Goal: Task Accomplishment & Management: Use online tool/utility

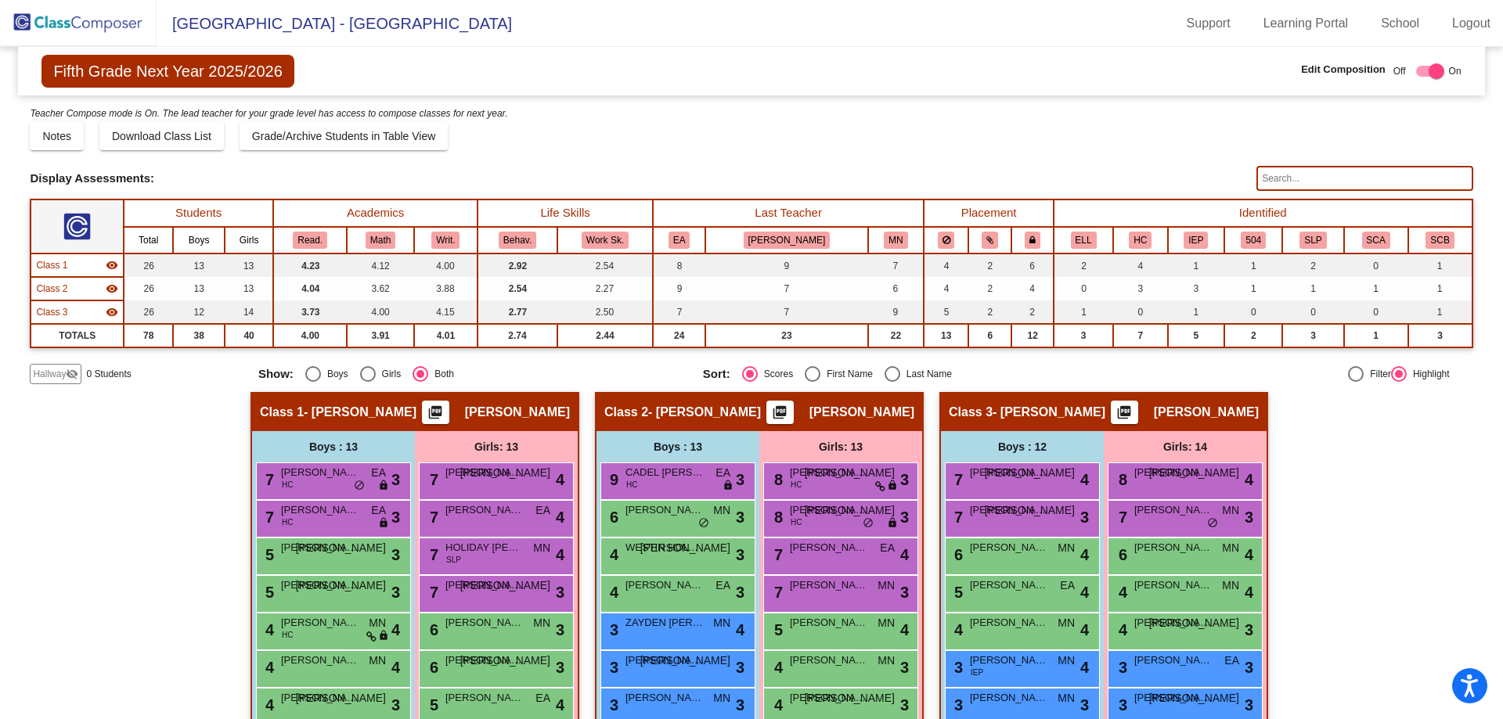
scroll to position [294, 0]
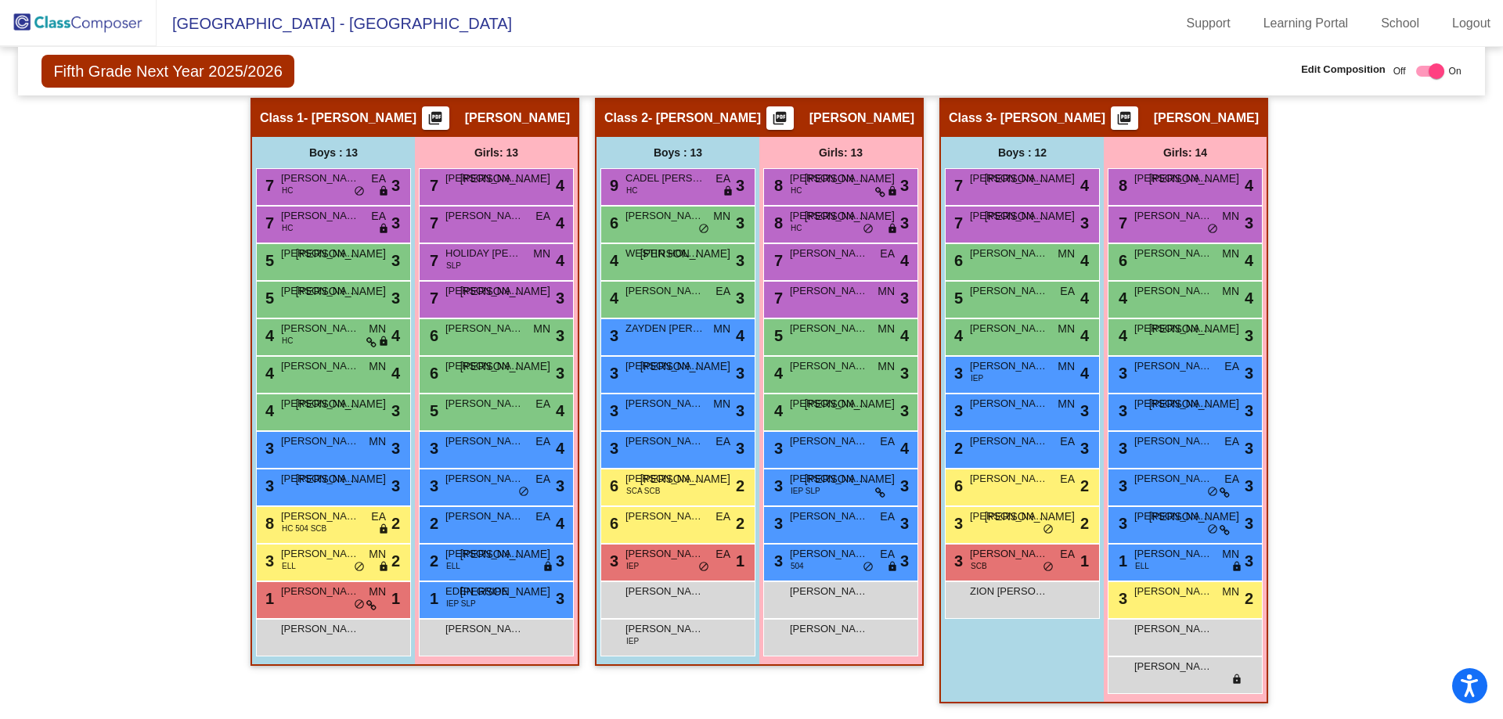
click at [68, 13] on img at bounding box center [78, 23] width 157 height 46
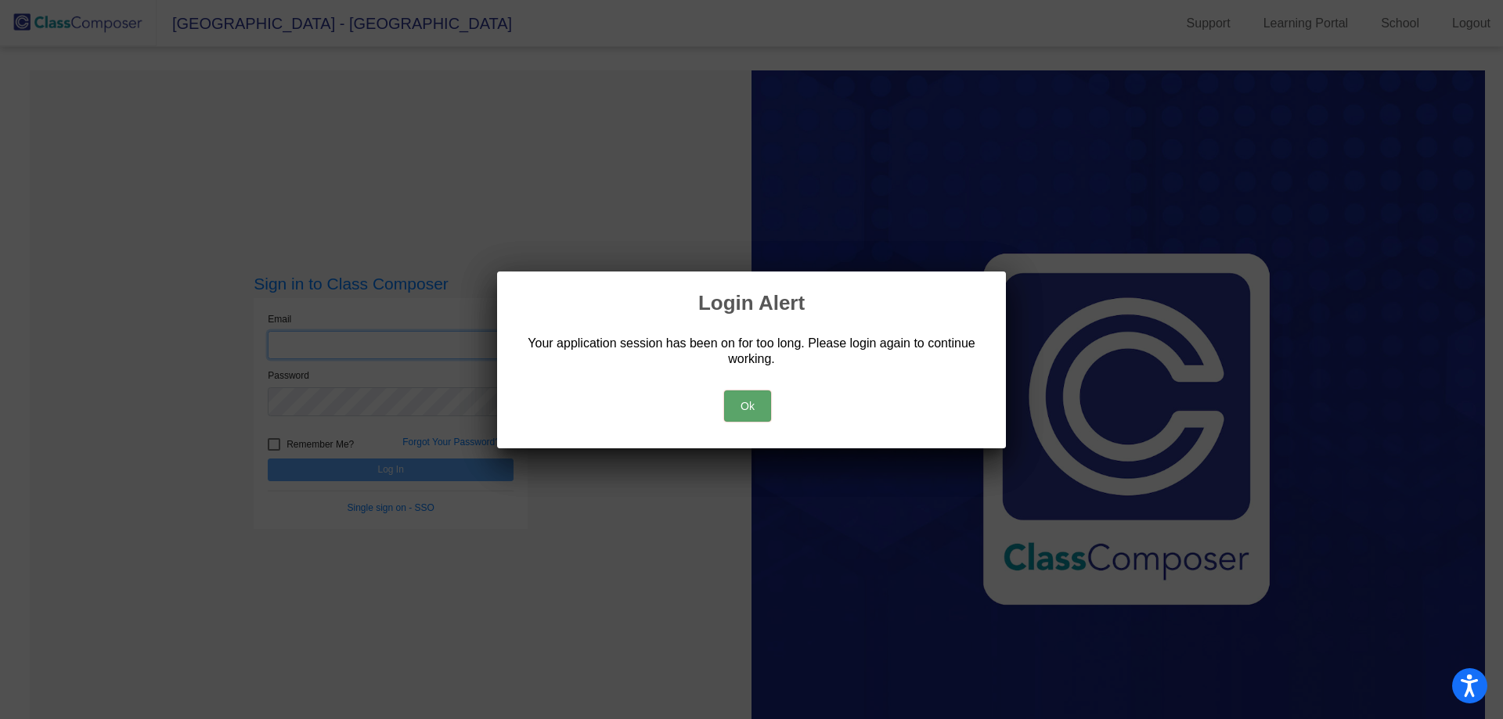
type input "[EMAIL_ADDRESS][DOMAIN_NAME]"
click at [734, 405] on button "Ok" at bounding box center [747, 405] width 47 height 31
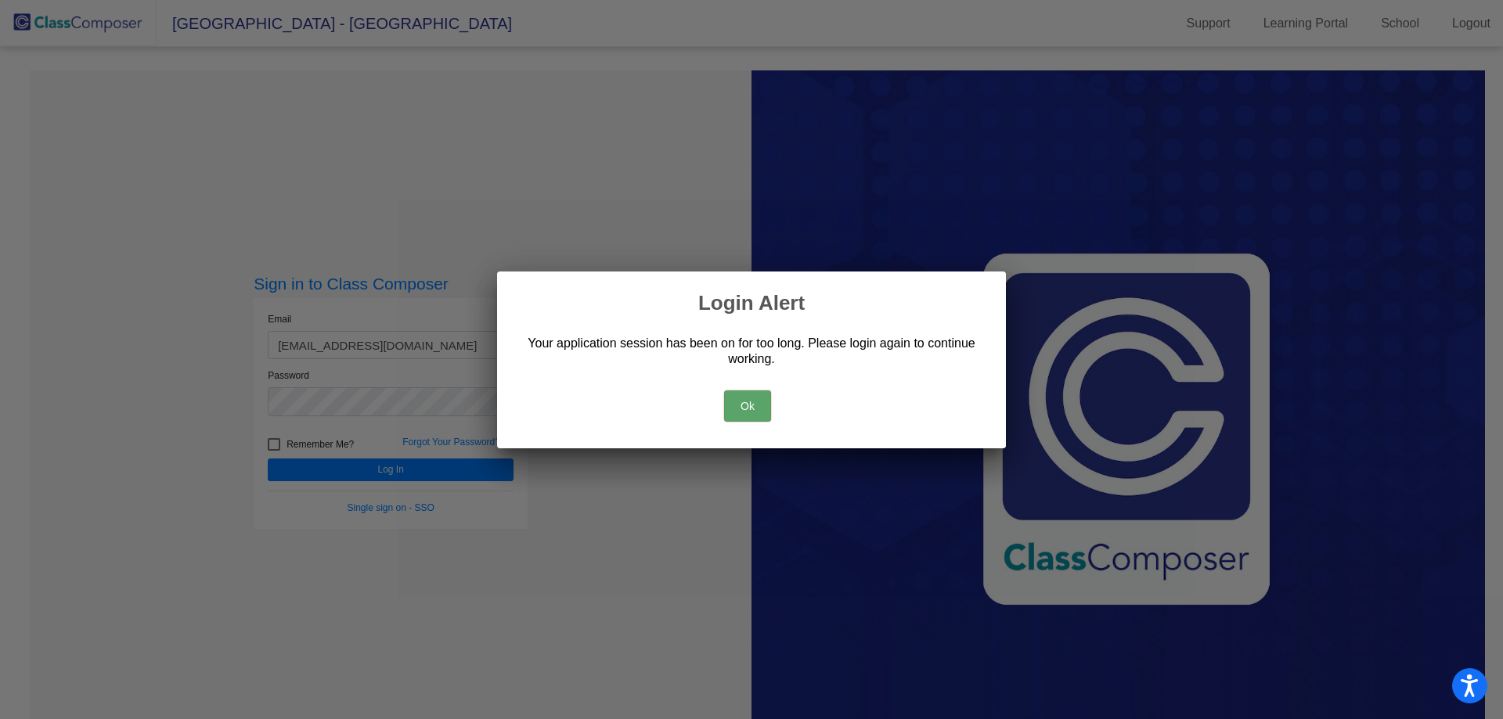
click at [756, 403] on button "Ok" at bounding box center [747, 405] width 47 height 31
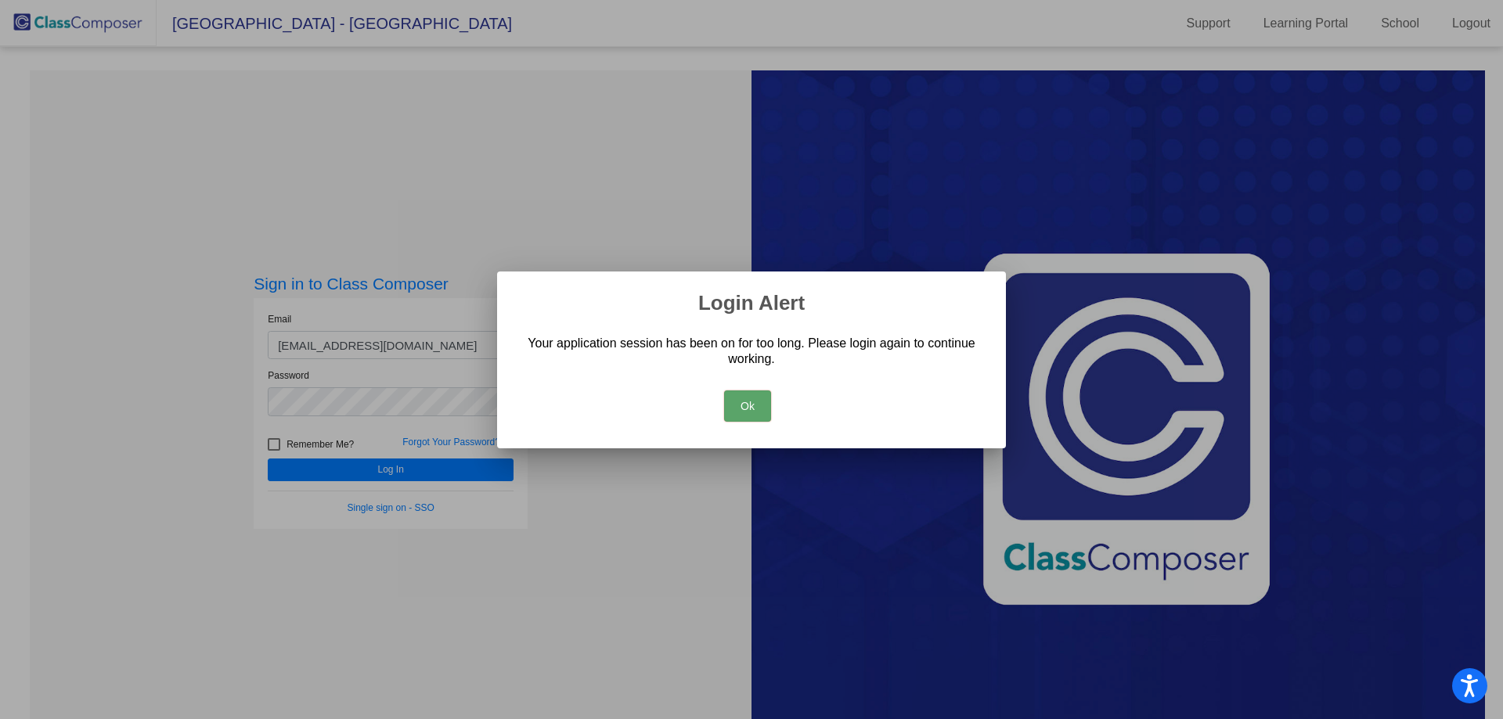
click at [770, 398] on button "Ok" at bounding box center [747, 405] width 47 height 31
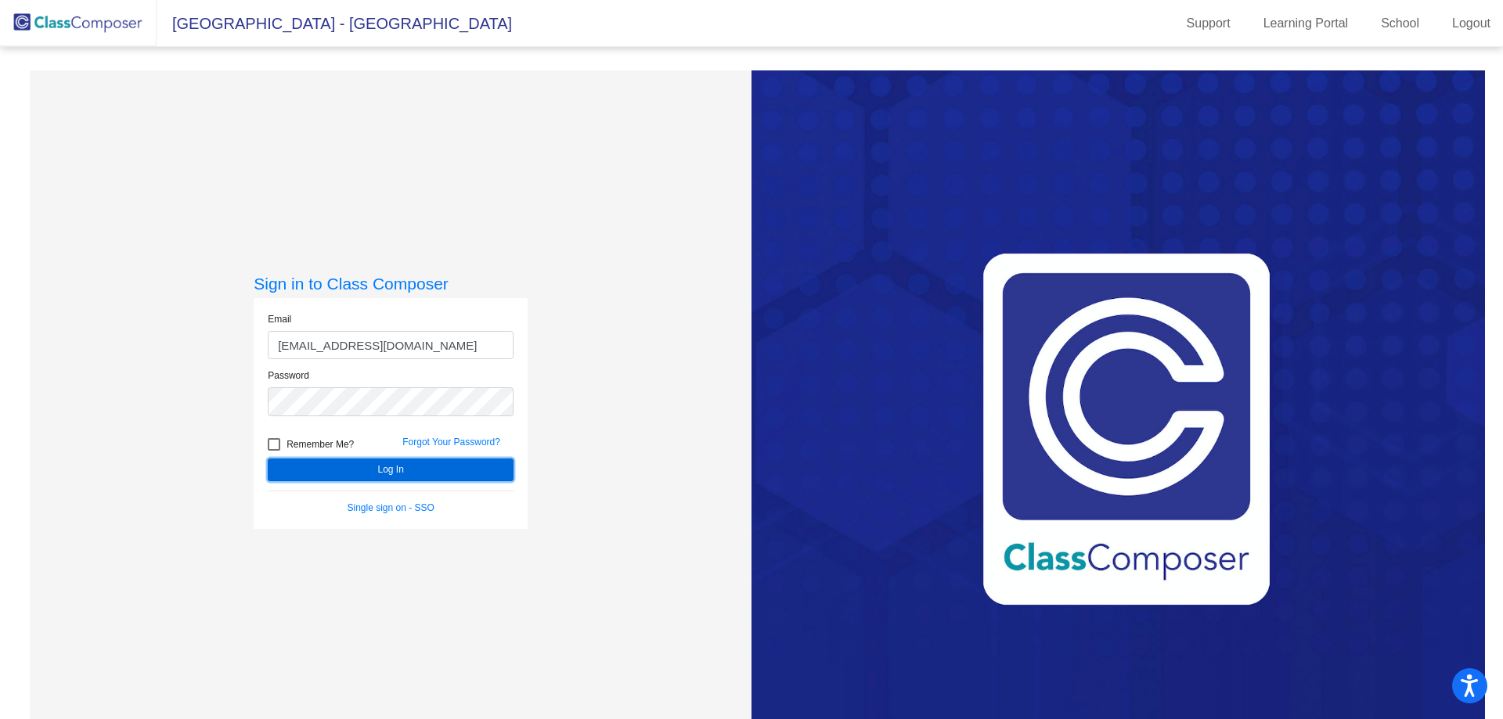
click at [392, 466] on button "Log In" at bounding box center [391, 470] width 246 height 23
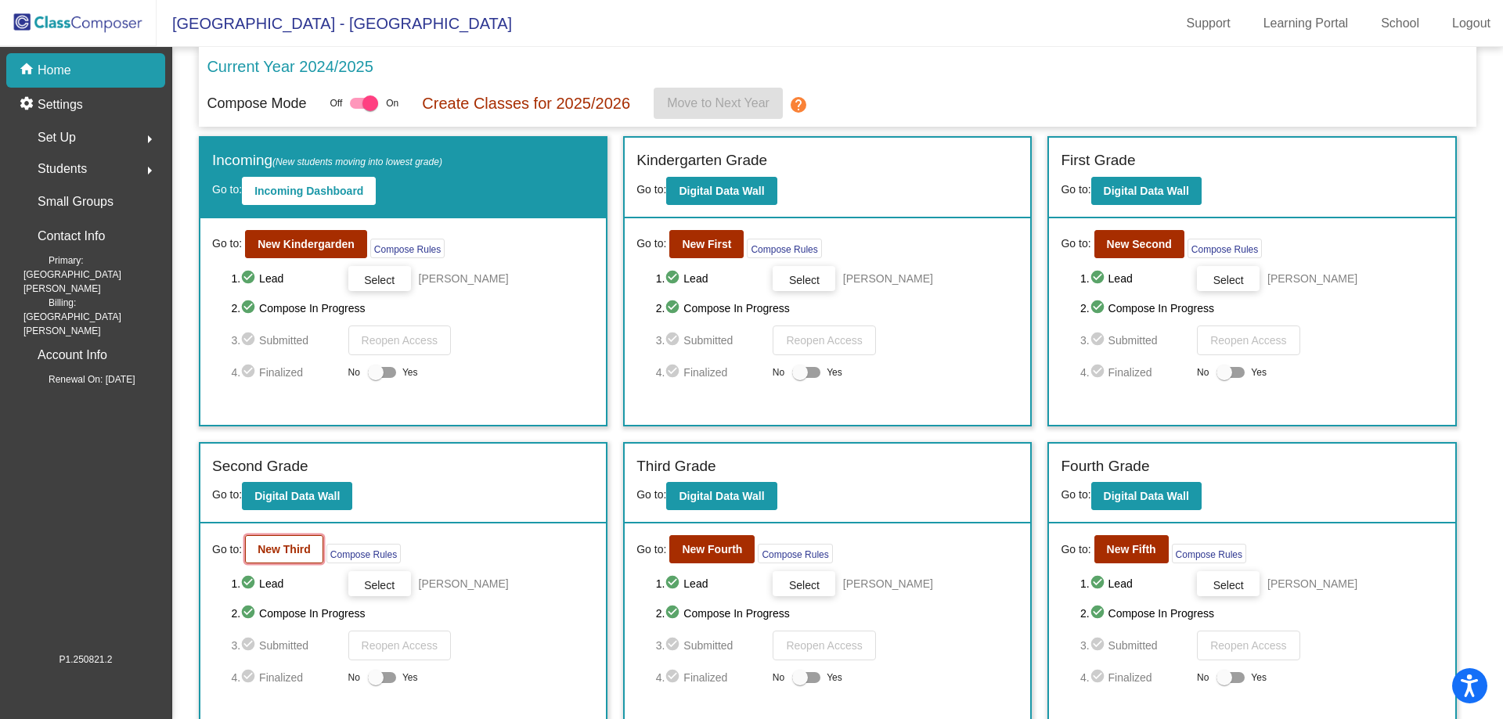
click at [271, 553] on b "New Third" at bounding box center [283, 549] width 53 height 13
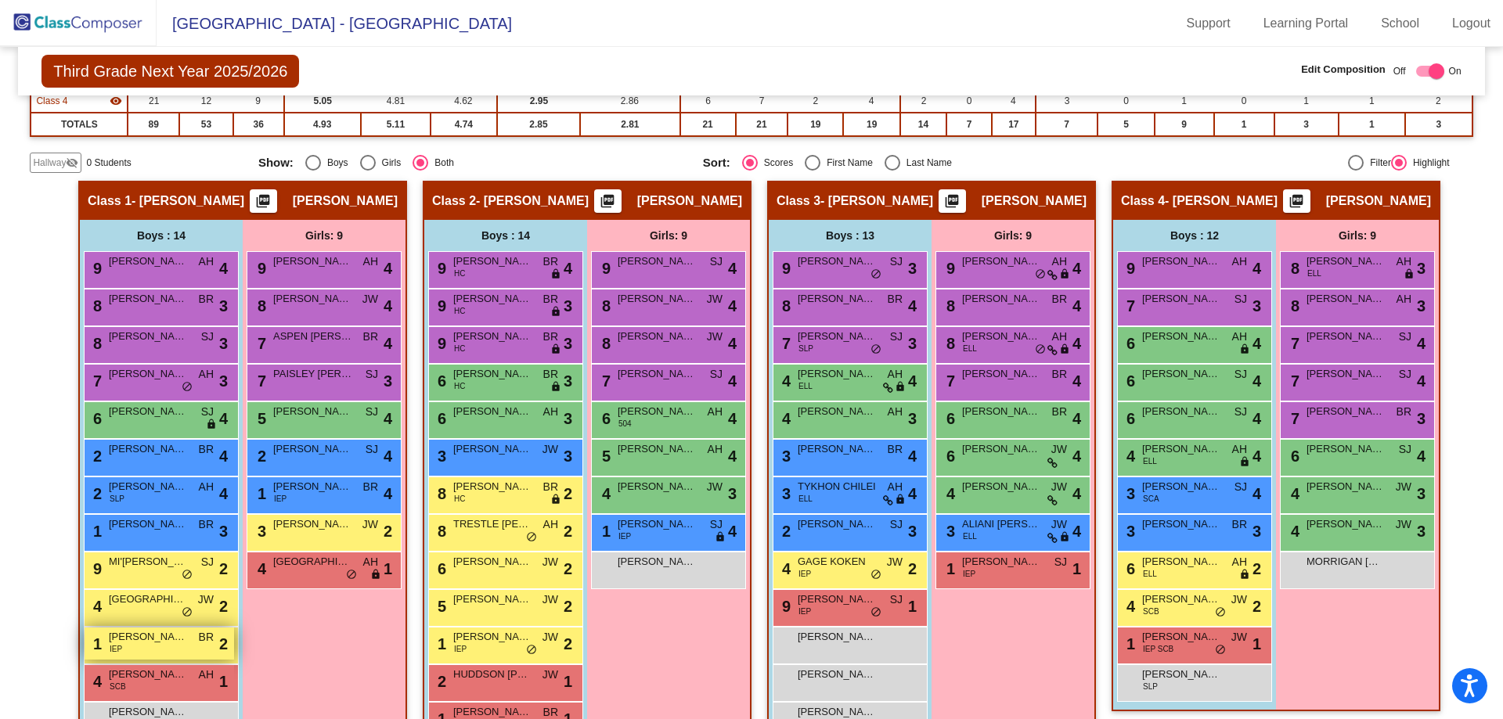
scroll to position [313, 0]
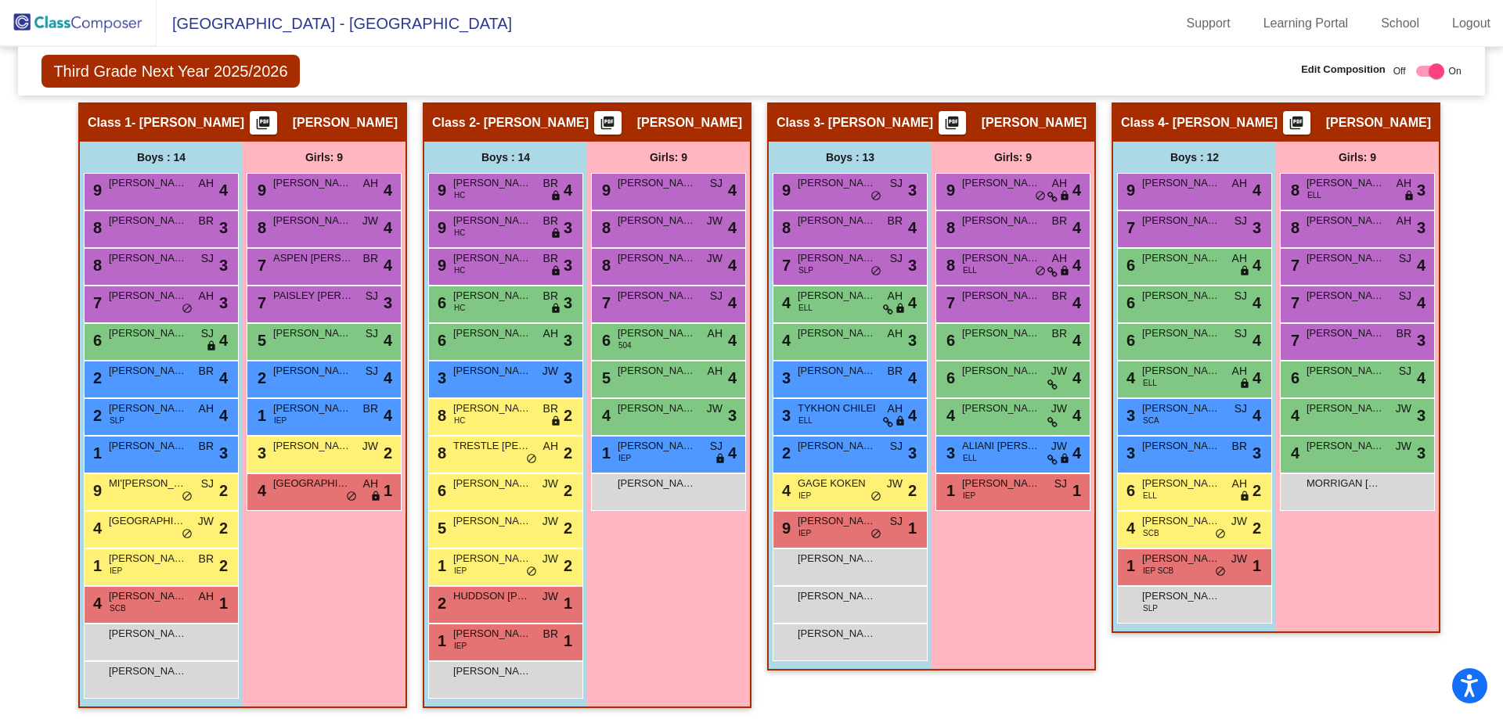
click at [80, 23] on img at bounding box center [78, 23] width 157 height 46
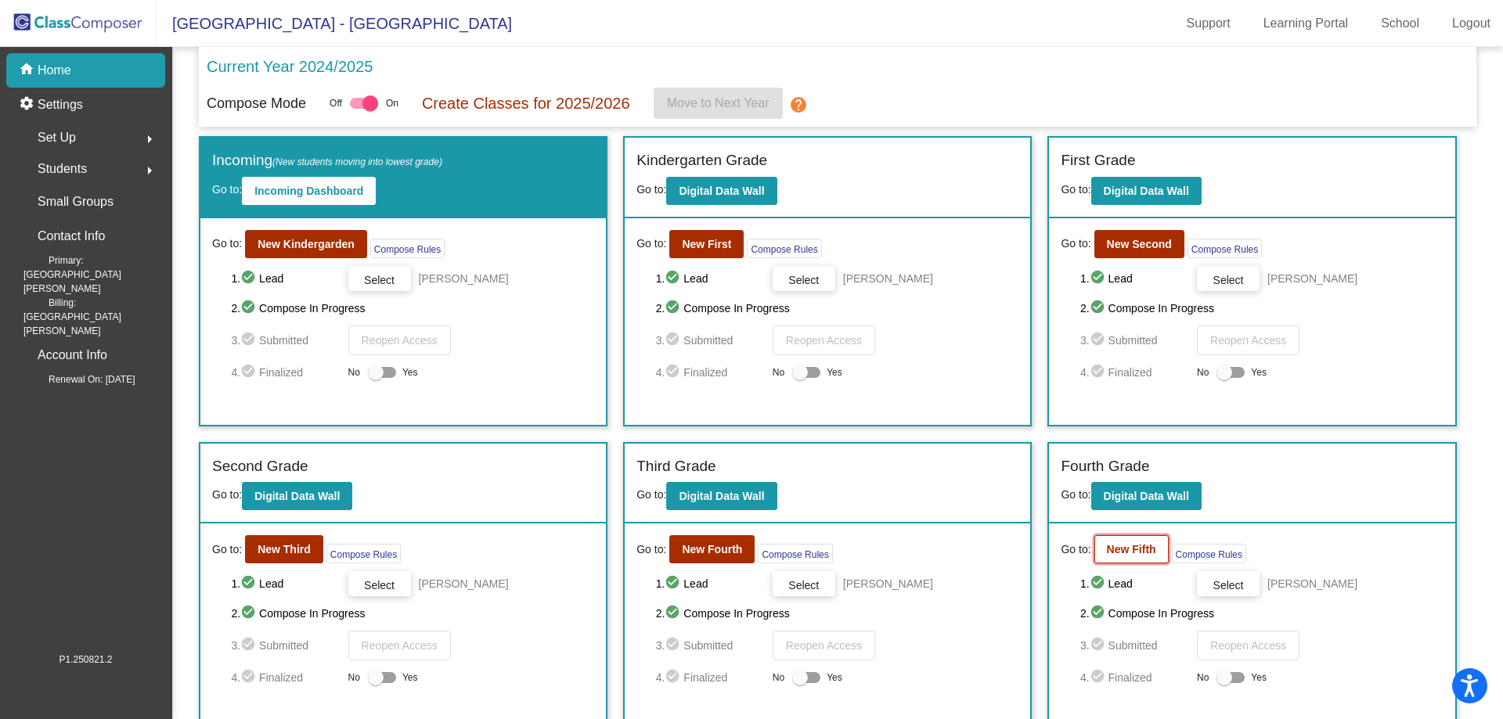
click at [1107, 549] on b "New Fifth" at bounding box center [1131, 549] width 49 height 13
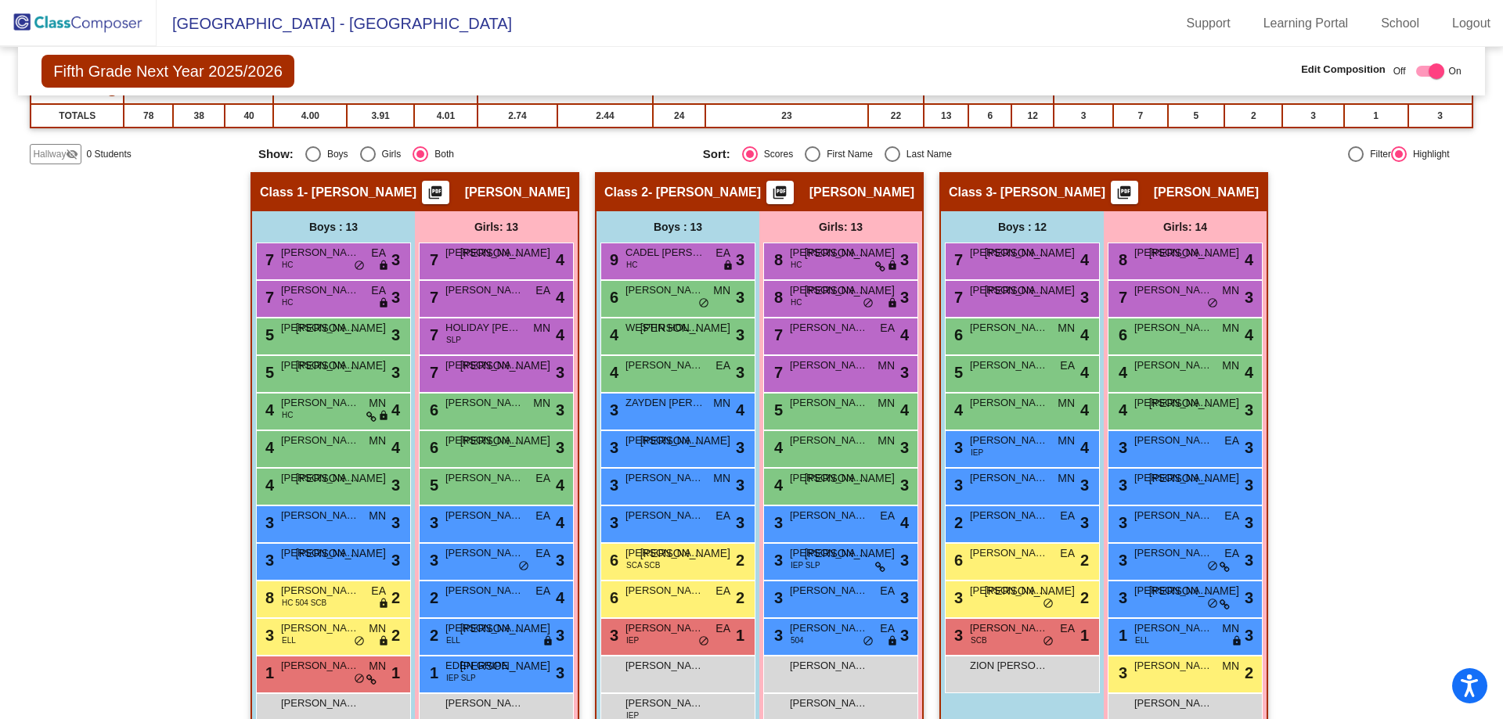
scroll to position [294, 0]
